Goal: Information Seeking & Learning: Find specific fact

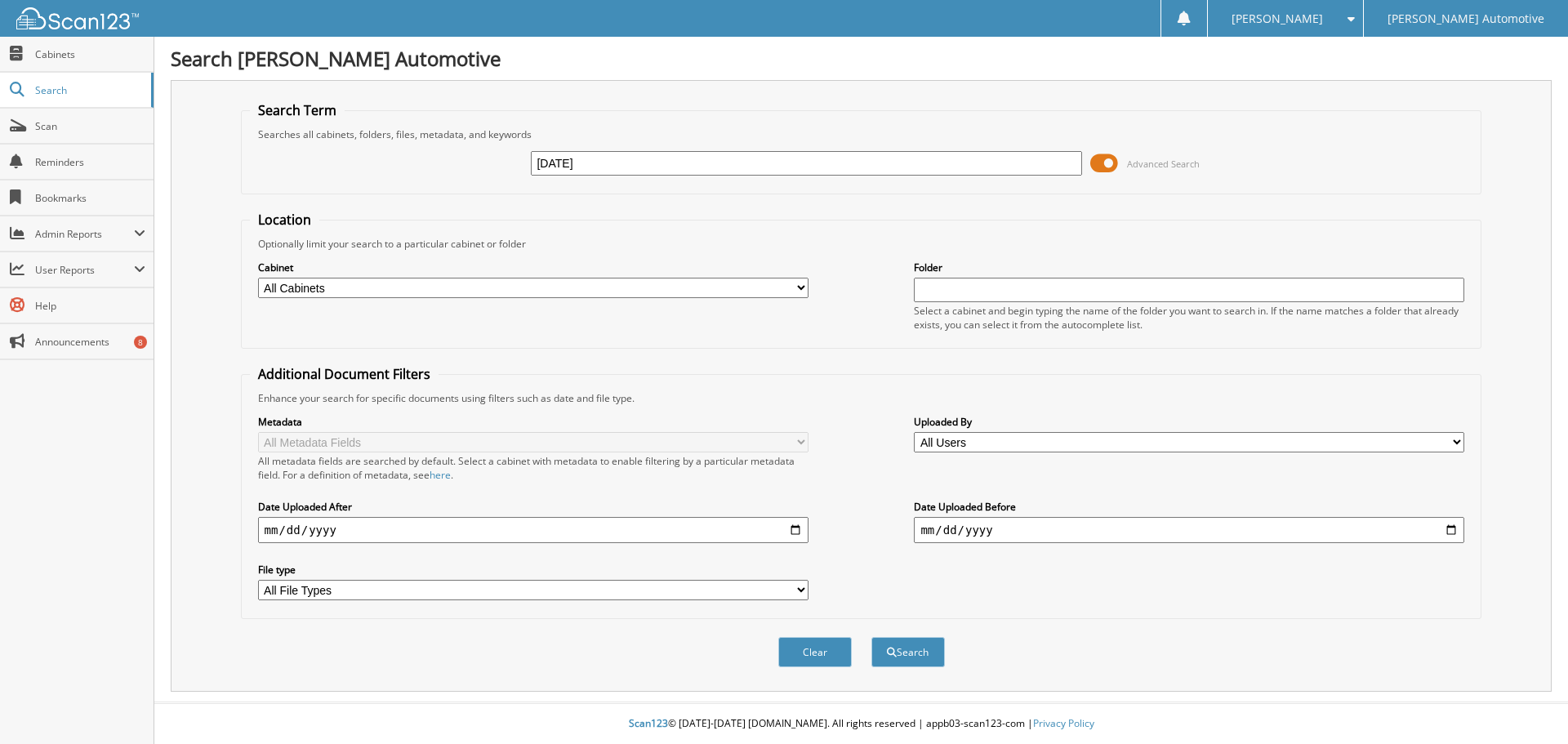
type input "[DATE]"
click at [872, 637] on button "Search" at bounding box center [908, 653] width 73 height 30
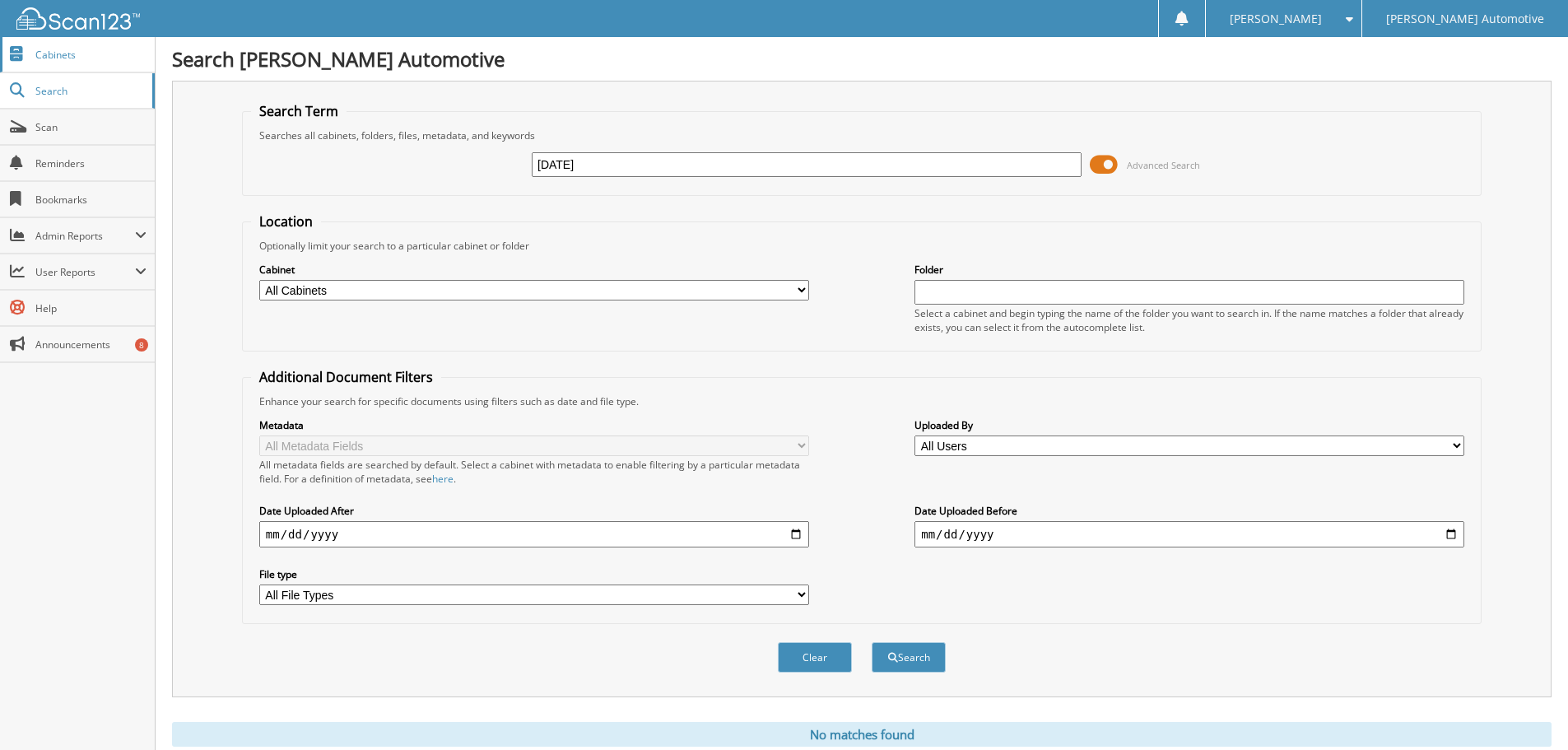
click at [48, 54] on span "Cabinets" at bounding box center [91, 55] width 111 height 14
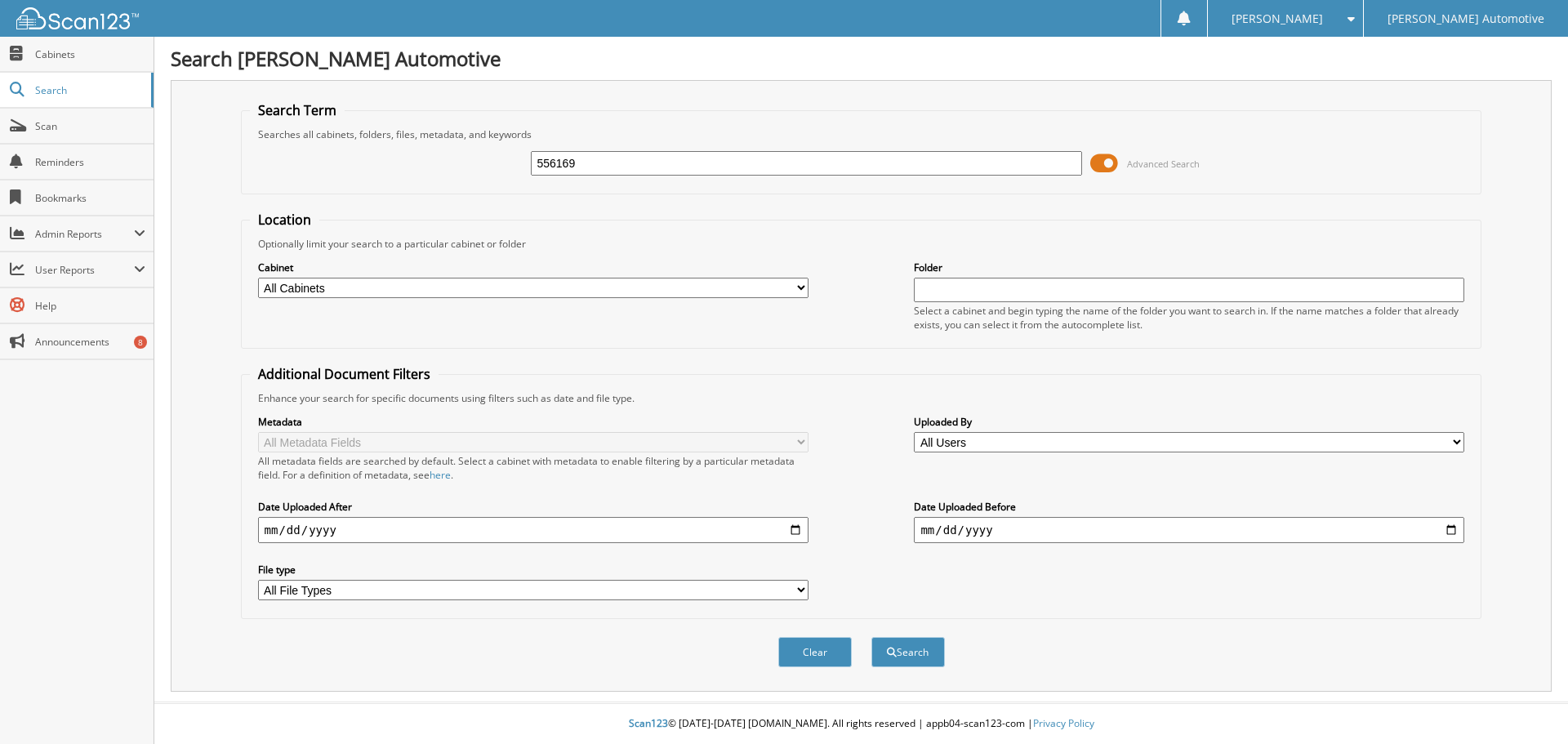
type input "556169"
click at [872, 637] on button "Search" at bounding box center [908, 653] width 73 height 30
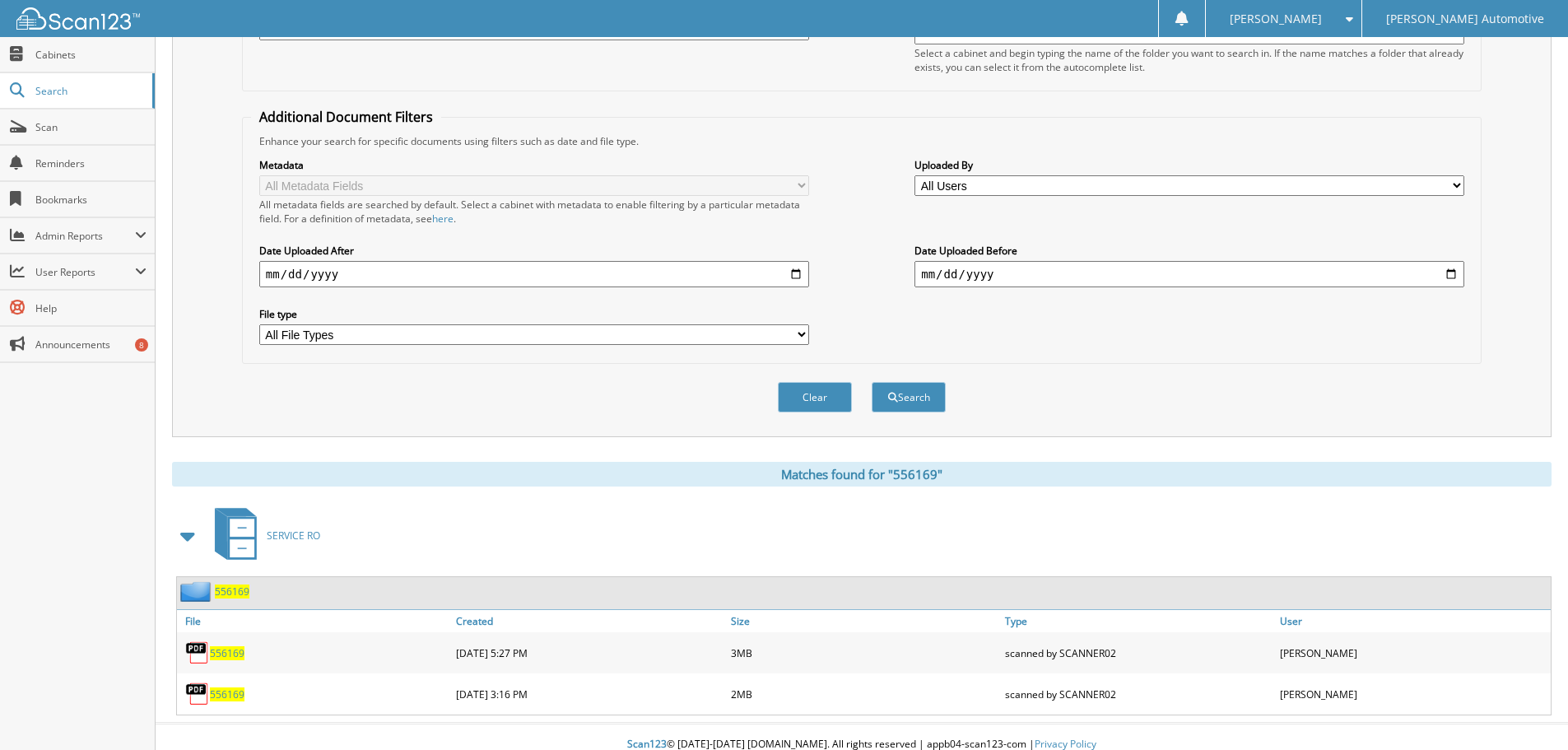
scroll to position [276, 0]
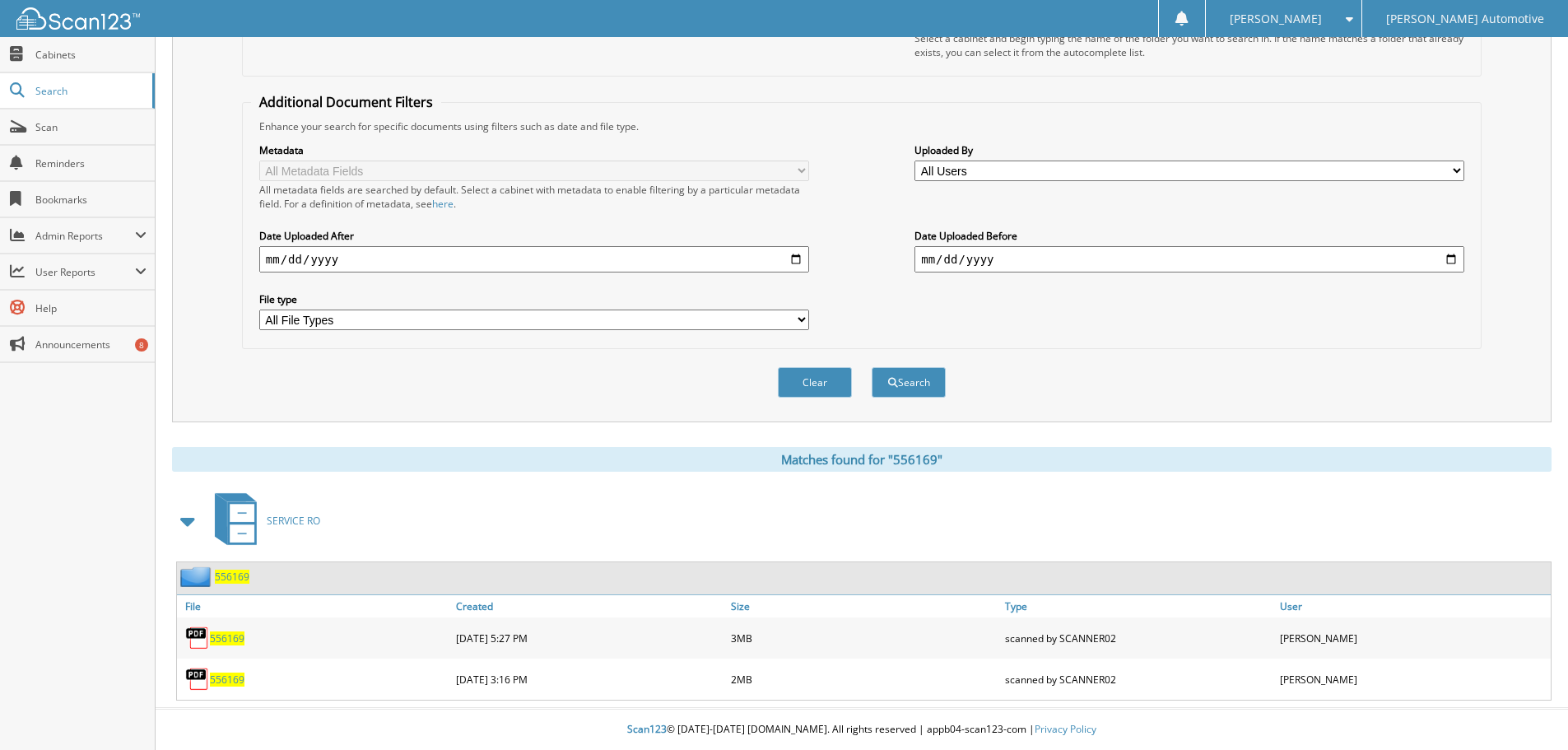
click at [228, 637] on span "556169" at bounding box center [228, 639] width 35 height 14
click at [213, 682] on span "556169" at bounding box center [228, 679] width 35 height 14
